Goal: Transaction & Acquisition: Purchase product/service

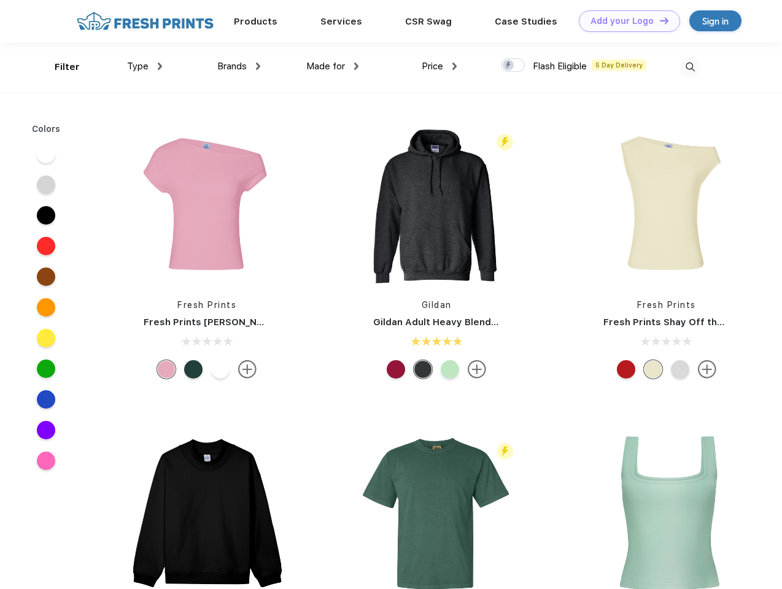
scroll to position [1, 0]
click at [625, 21] on link "Add your Logo Design Tool" at bounding box center [628, 20] width 101 height 21
click at [0, 0] on div "Design Tool" at bounding box center [0, 0] width 0 height 0
click at [658, 20] on link "Add your Logo Design Tool" at bounding box center [628, 20] width 101 height 21
click at [59, 67] on div "Filter" at bounding box center [67, 67] width 25 height 14
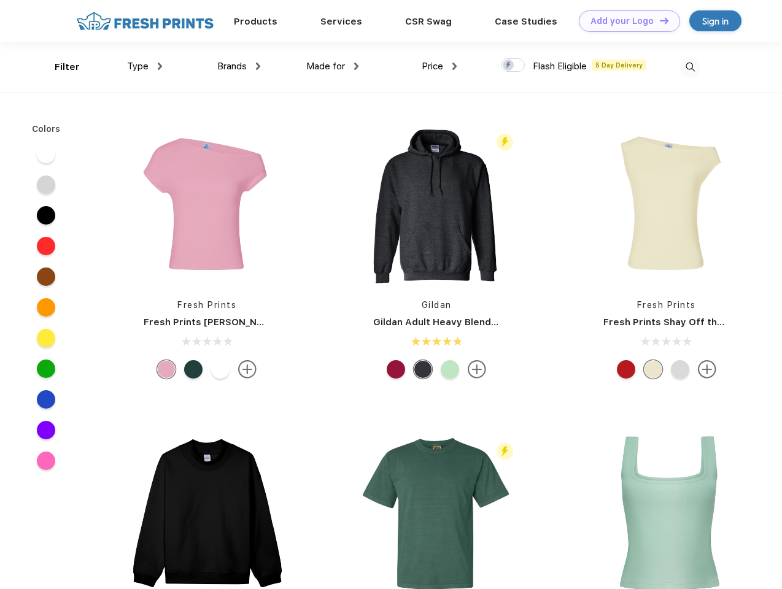
click at [145, 66] on span "Type" at bounding box center [137, 66] width 21 height 11
click at [239, 66] on span "Brands" at bounding box center [231, 66] width 29 height 11
click at [332, 66] on span "Made for" at bounding box center [325, 66] width 39 height 11
click at [439, 66] on span "Price" at bounding box center [431, 66] width 21 height 11
click at [513, 66] on div at bounding box center [513, 64] width 24 height 13
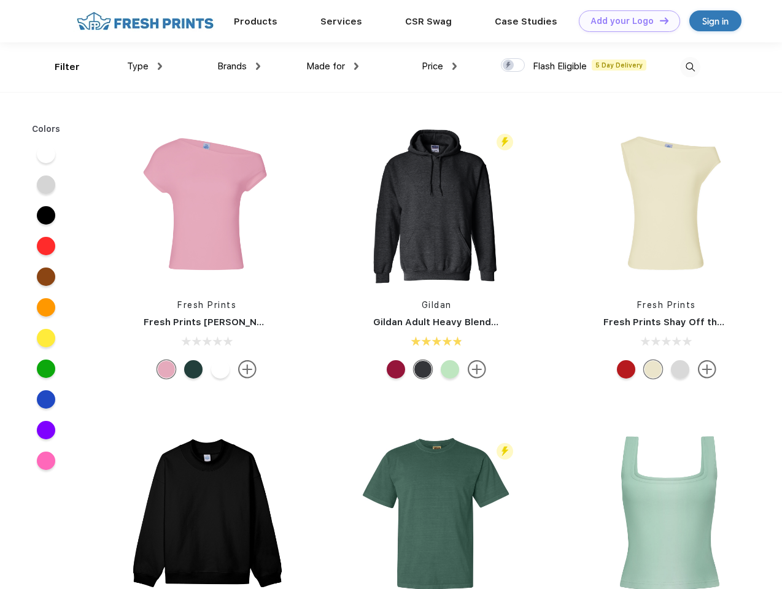
click at [509, 66] on input "checkbox" at bounding box center [505, 62] width 8 height 8
click at [690, 67] on img at bounding box center [690, 67] width 20 height 20
